Goal: Find contact information: Find contact information

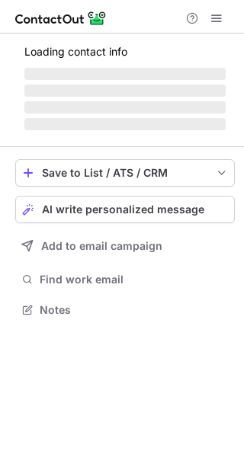
scroll to position [295, 244]
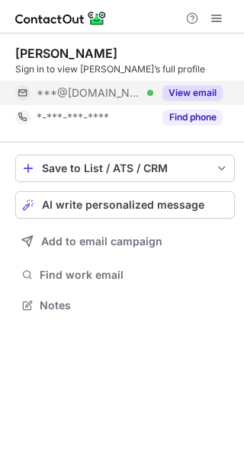
click at [190, 91] on button "View email" at bounding box center [192, 92] width 60 height 15
